Goal: Find contact information: Find contact information

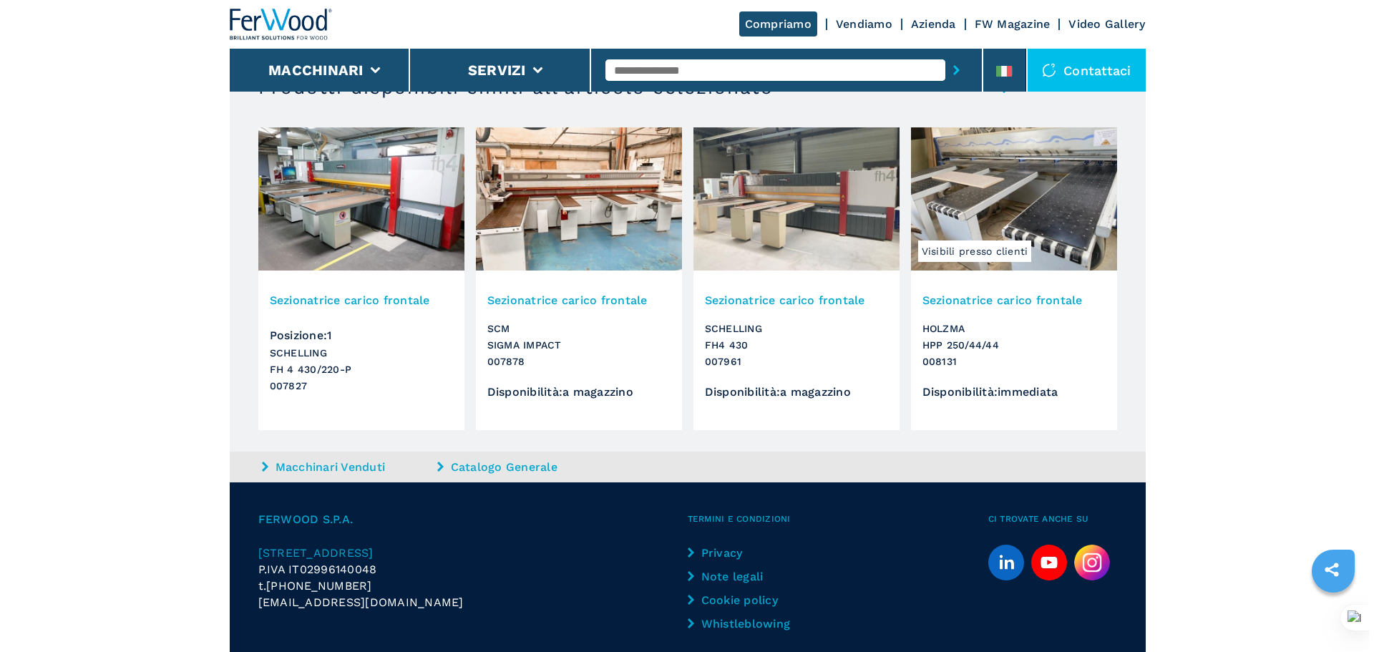
scroll to position [1501, 0]
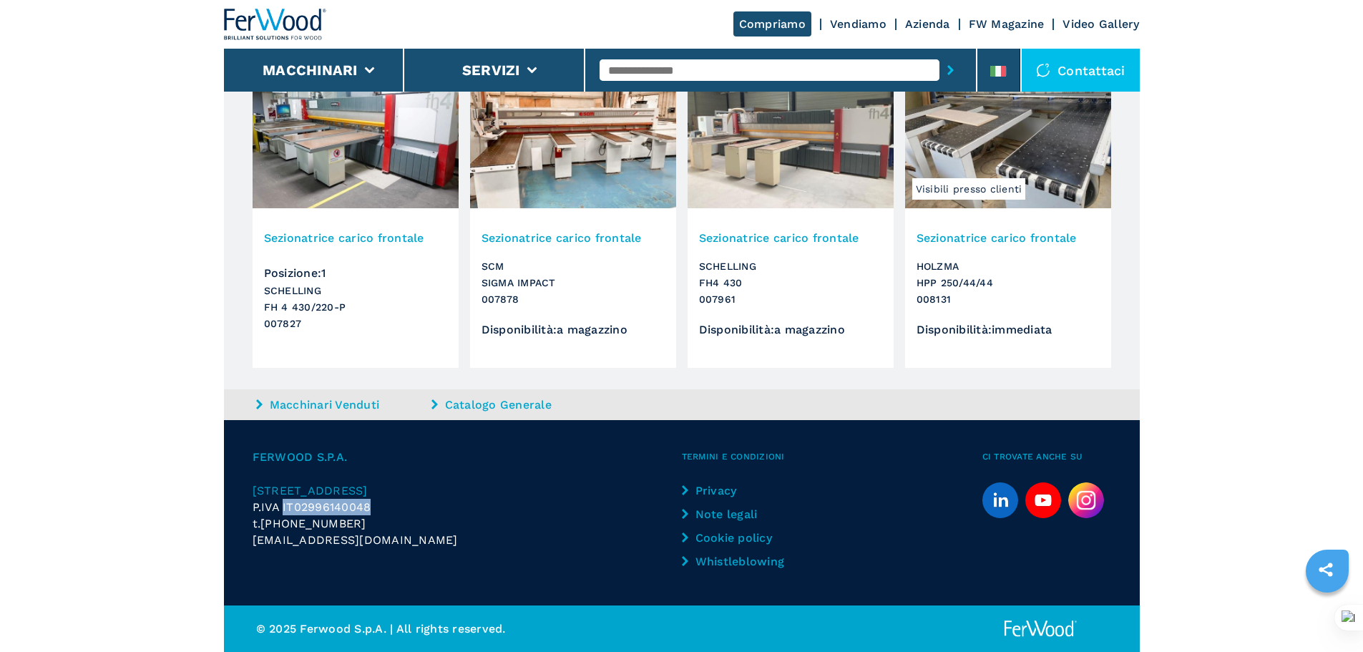
drag, startPoint x: 370, startPoint y: 505, endPoint x: 283, endPoint y: 501, distance: 86.7
click at [283, 501] on span "P.IVA IT02996140048" at bounding box center [312, 507] width 119 height 14
copy span "IT02996140048"
click at [994, 75] on icon at bounding box center [994, 71] width 6 height 11
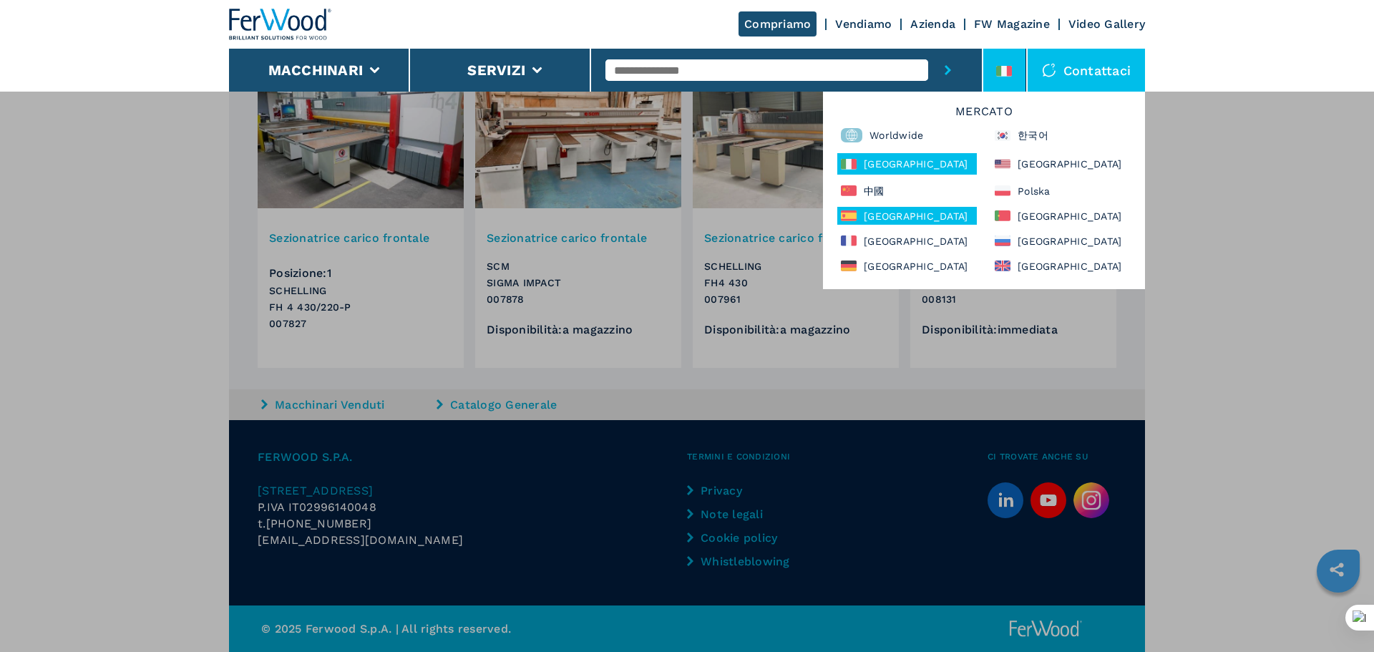
click at [881, 211] on div "España" at bounding box center [907, 216] width 140 height 18
